Goal: Information Seeking & Learning: Check status

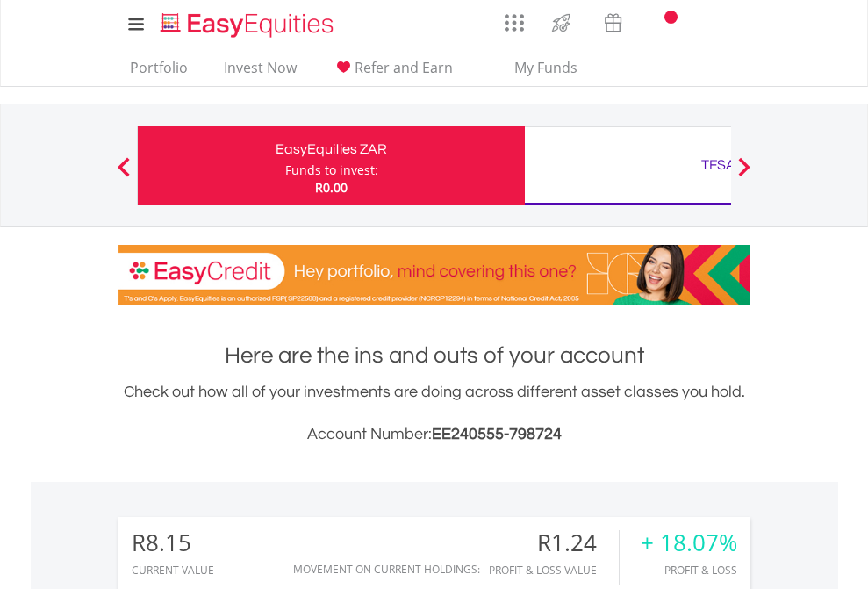
scroll to position [168, 276]
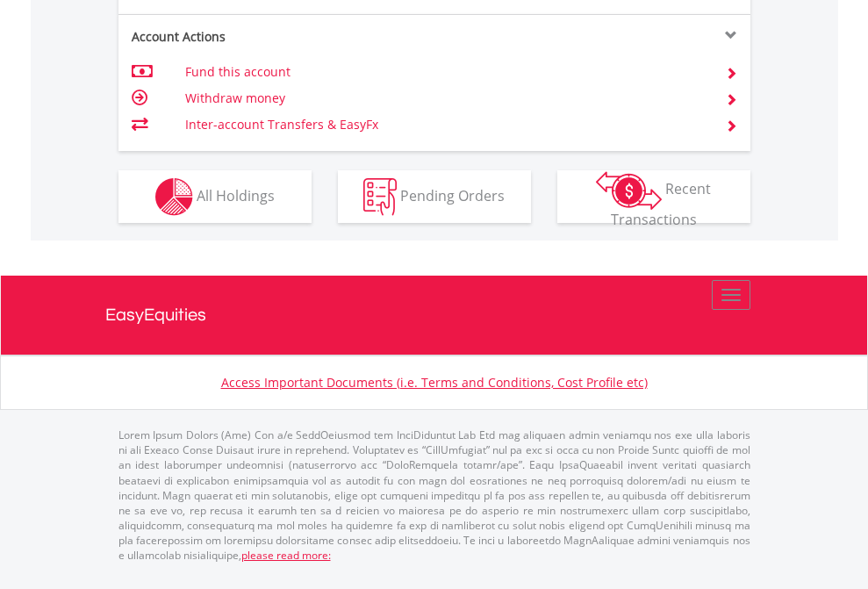
scroll to position [1647, 0]
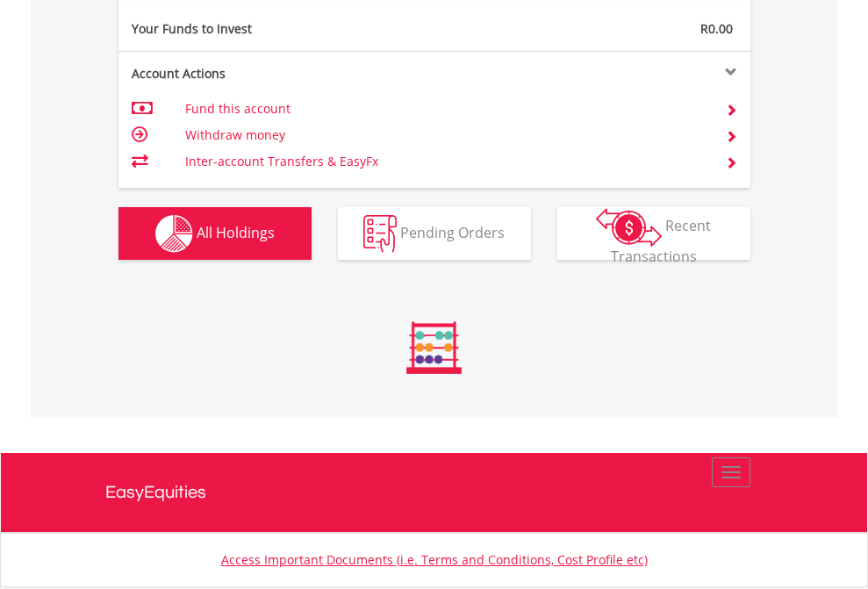
scroll to position [168, 276]
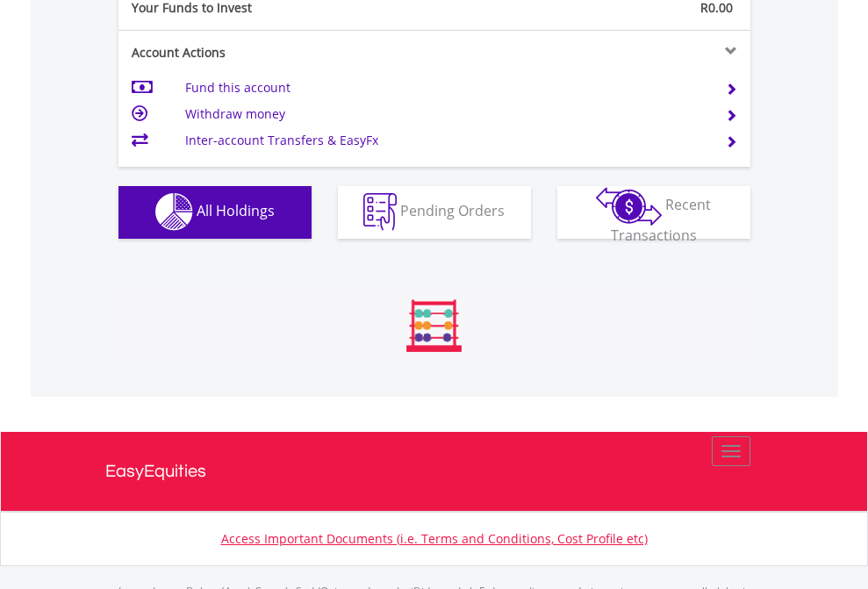
scroll to position [1738, 0]
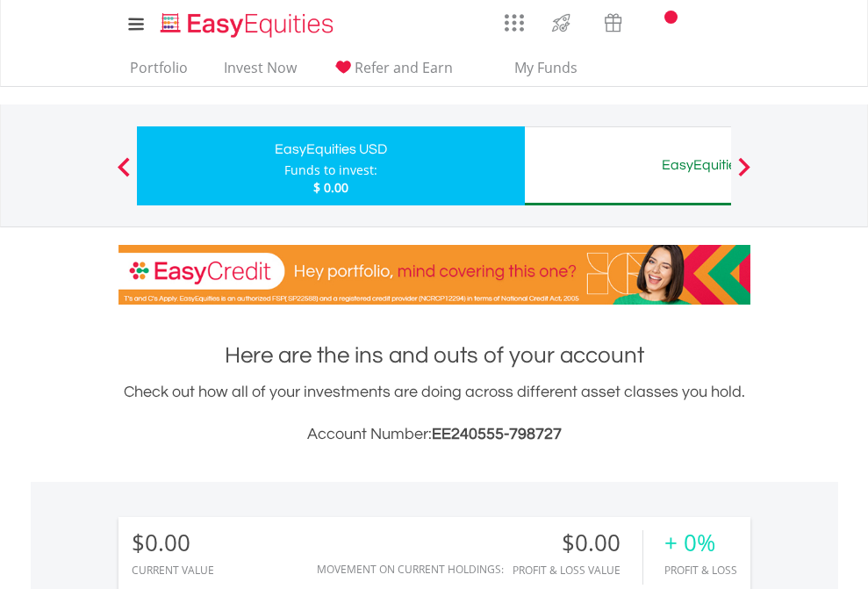
scroll to position [168, 276]
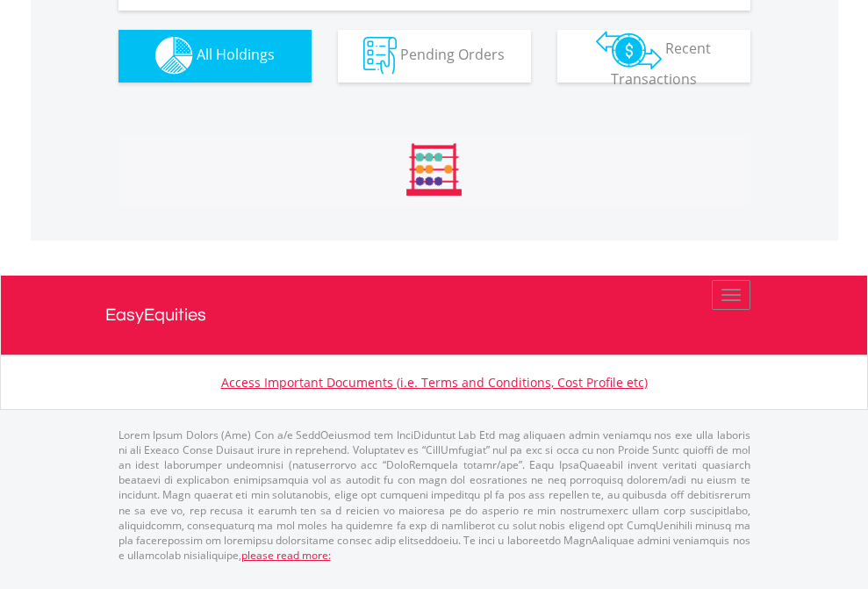
scroll to position [1738, 0]
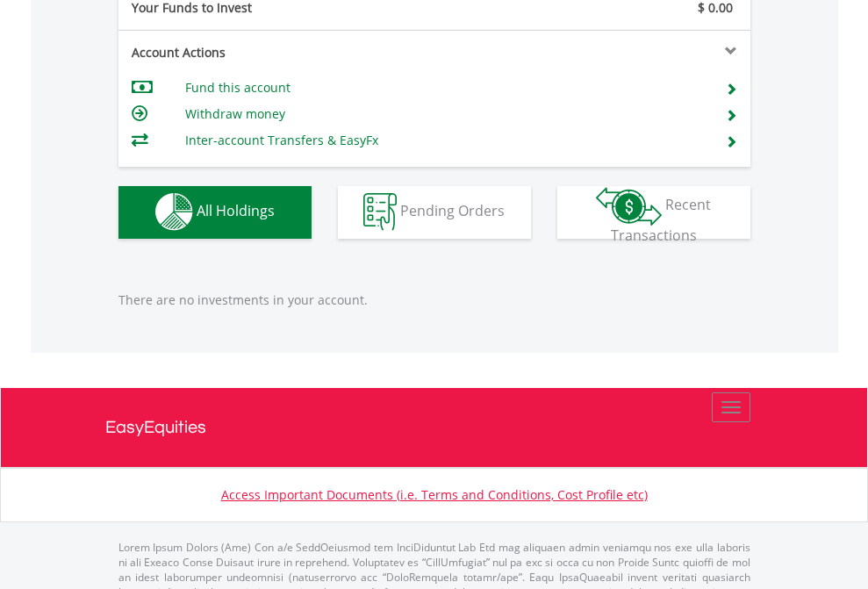
scroll to position [1738, 0]
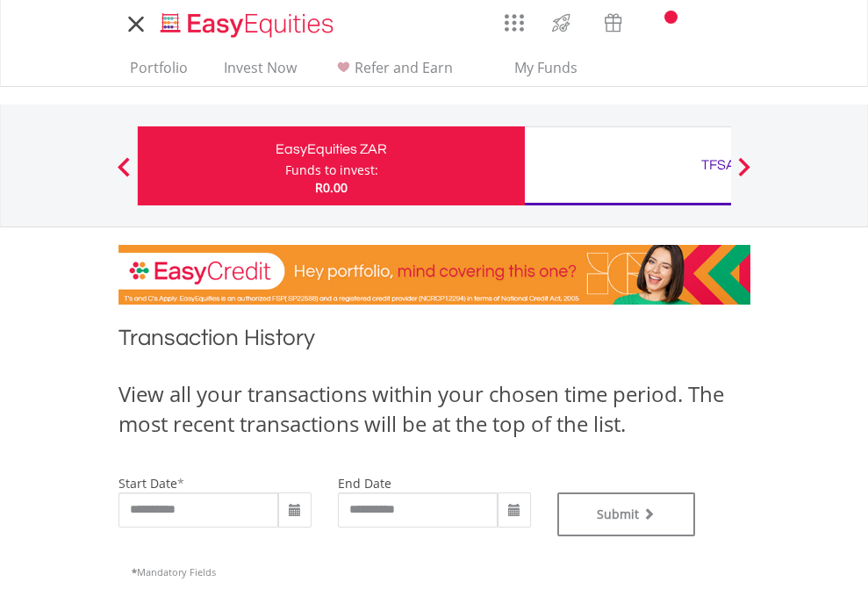
type input "**********"
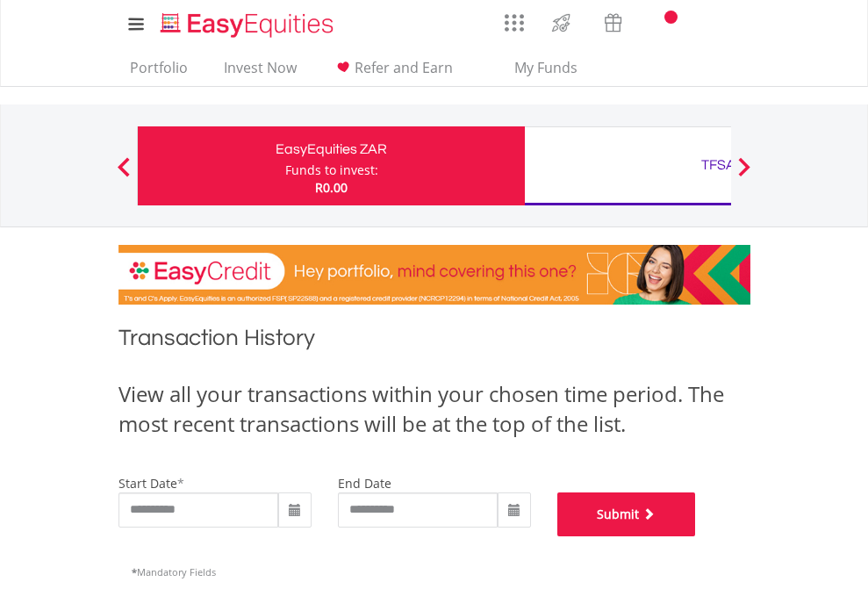
click at [696, 536] on button "Submit" at bounding box center [626, 514] width 139 height 44
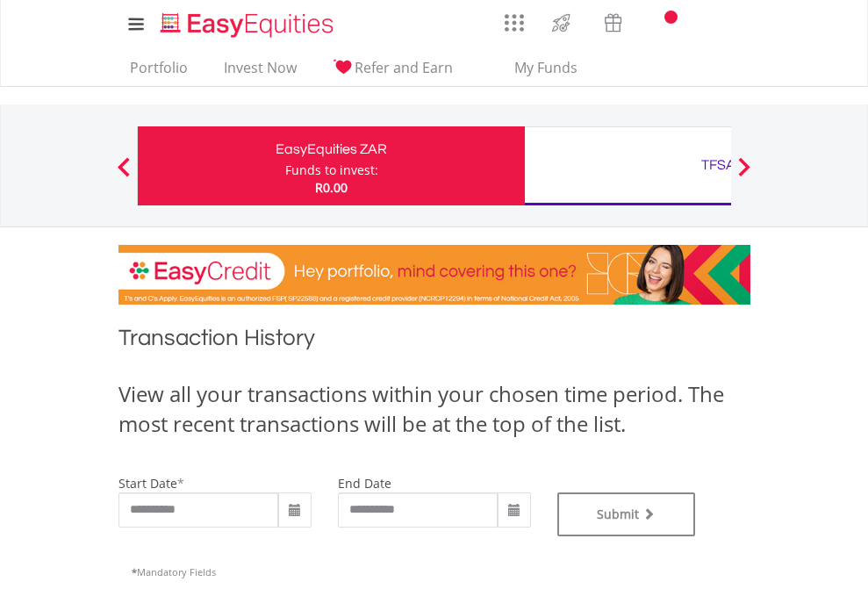
click at [627, 166] on div "TFSA" at bounding box center [718, 165] width 366 height 25
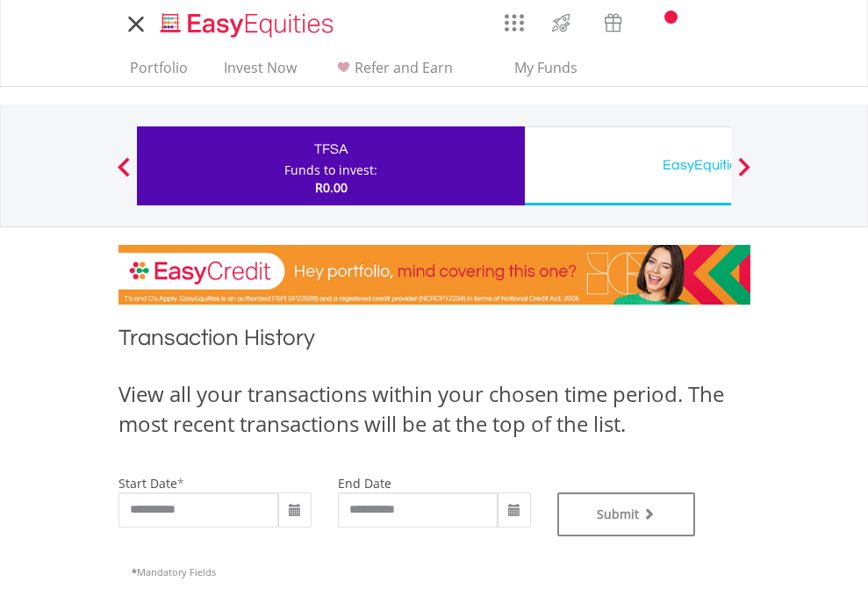
type input "**********"
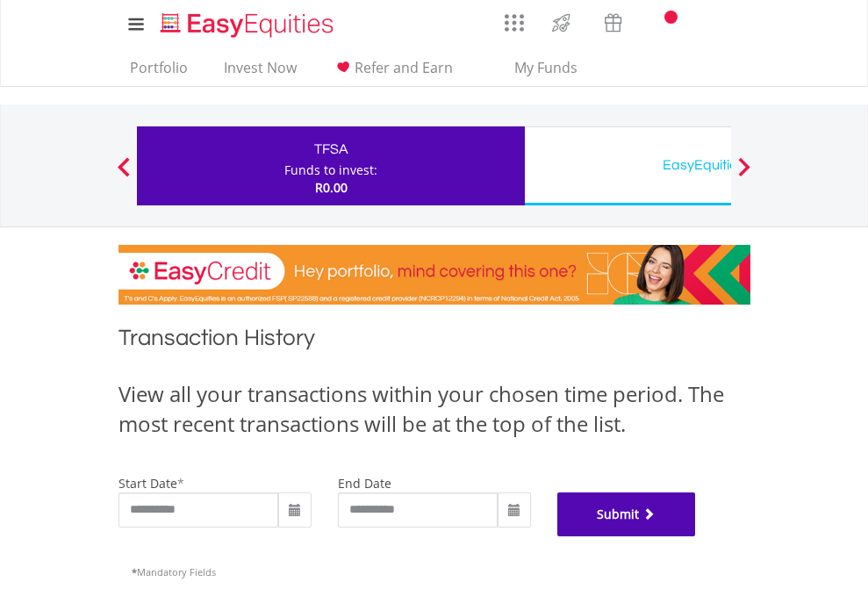
click at [696, 536] on button "Submit" at bounding box center [626, 514] width 139 height 44
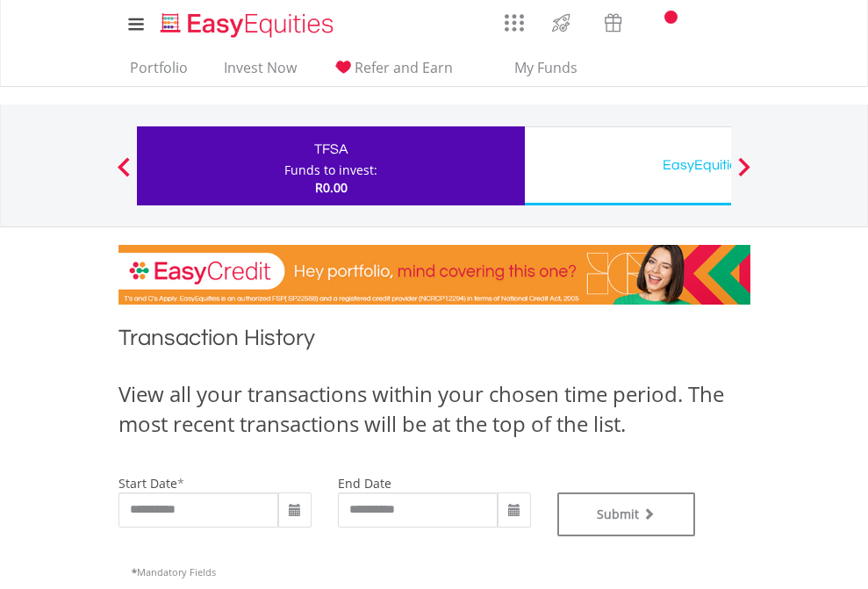
click at [627, 166] on div "EasyEquities USD" at bounding box center [718, 165] width 366 height 25
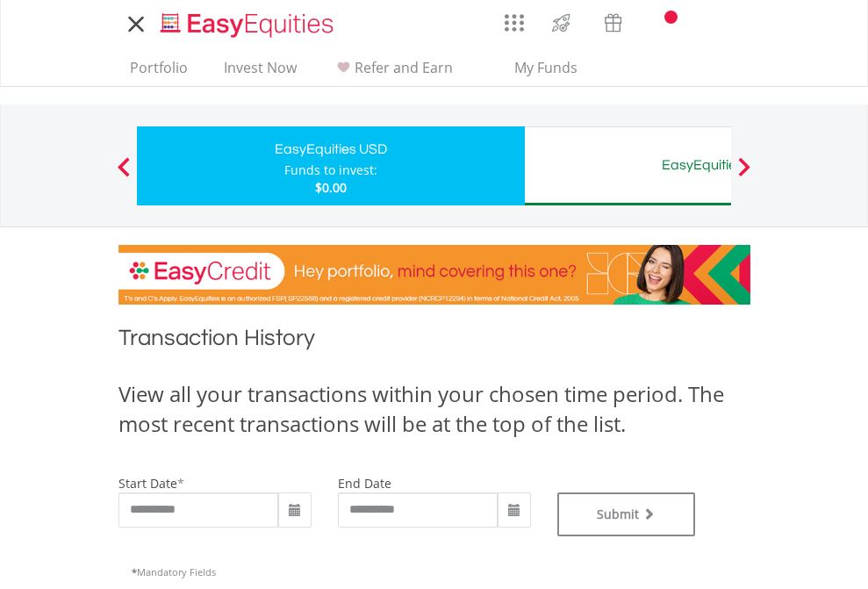
type input "**********"
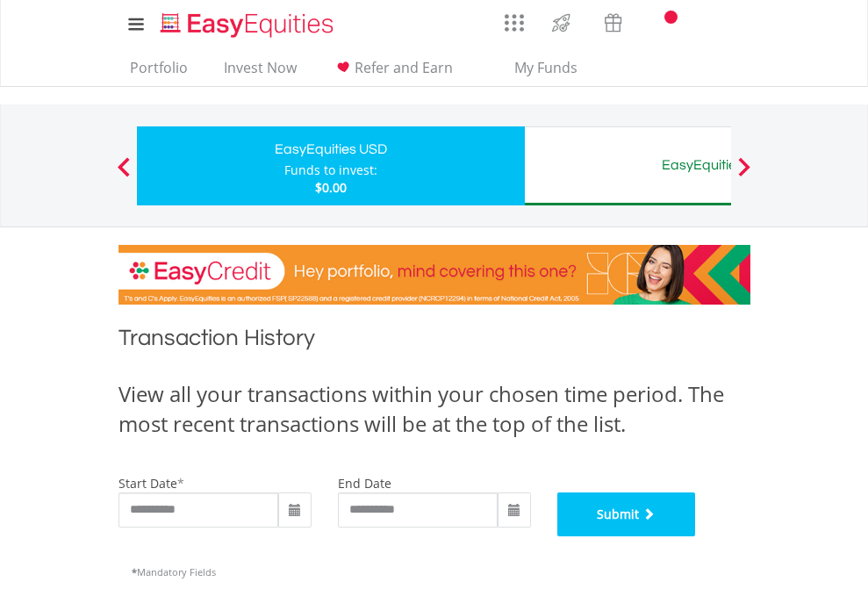
click at [696, 536] on button "Submit" at bounding box center [626, 514] width 139 height 44
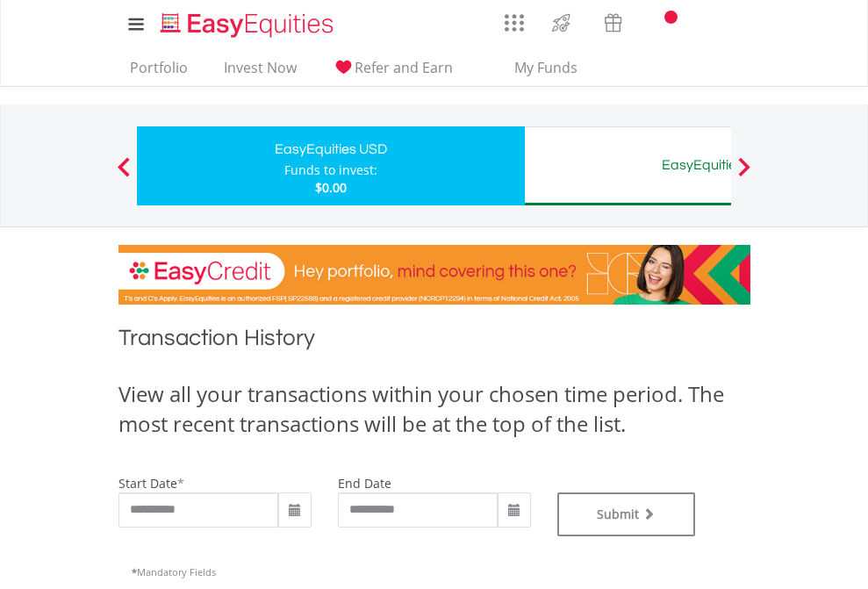
click at [627, 166] on div "EasyEquities AUD" at bounding box center [718, 165] width 366 height 25
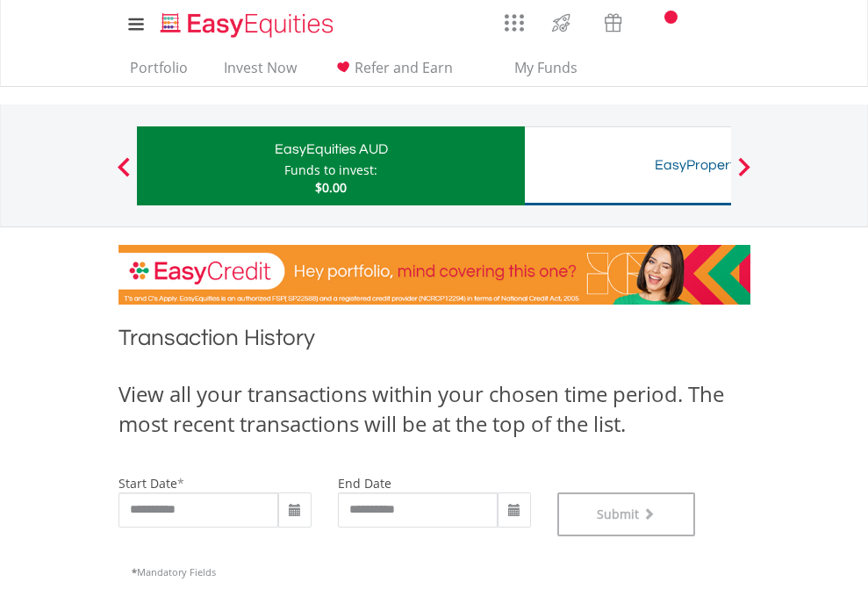
scroll to position [712, 0]
